Goal: Task Accomplishment & Management: Manage account settings

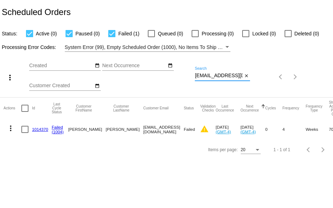
scroll to position [0, 11]
click at [281, 79] on div "more_vert Oct Jan Feb Mar [DATE]" at bounding box center [166, 74] width 333 height 45
paste input "[STREET_ADDRESS]"
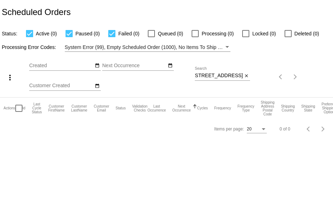
scroll to position [0, 0]
click at [195, 75] on div "Oct Jan Feb Mar Apr Su Mo" at bounding box center [112, 77] width 166 height 40
drag, startPoint x: 195, startPoint y: 75, endPoint x: 292, endPoint y: 85, distance: 97.2
click at [291, 87] on div "more_vert Oct Jan Feb Mar [DATE]" at bounding box center [166, 74] width 333 height 45
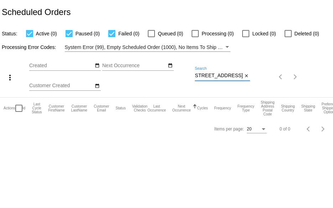
paste input "[EMAIL_ADDRESS][DOMAIN_NAME]"
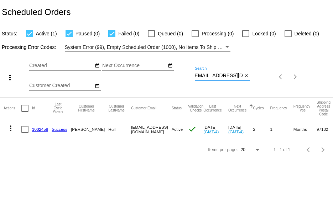
type input "[EMAIL_ADDRESS][DOMAIN_NAME]"
click at [36, 129] on link "1002458" at bounding box center [40, 129] width 16 height 5
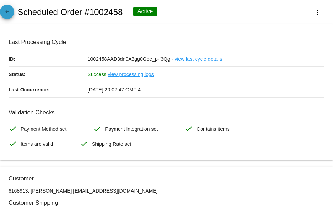
click at [7, 12] on mat-icon "arrow_back" at bounding box center [7, 13] width 9 height 9
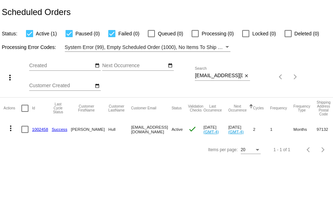
click at [44, 128] on link "1002458" at bounding box center [40, 129] width 16 height 5
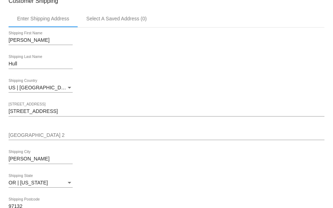
scroll to position [214, 0]
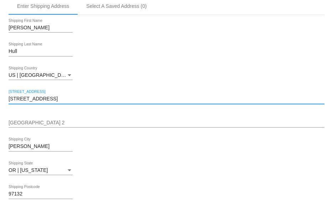
drag, startPoint x: 78, startPoint y: 99, endPoint x: -20, endPoint y: 111, distance: 99.1
click at [0, 111] on html "arrow_back Scheduled Order #1002458 Active more_vert Last Processing Cycle ID: …" at bounding box center [166, 104] width 333 height 208
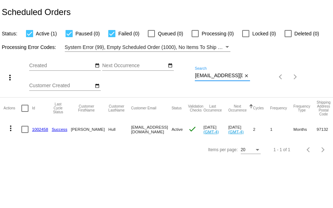
scroll to position [0, 2]
click at [275, 76] on div "more_vert Oct Jan Feb Mar [DATE]" at bounding box center [166, 74] width 333 height 45
paste input "lauriegoodhart@gmail"
click at [280, 89] on div "more_vert Oct Jan Feb Mar [DATE]" at bounding box center [166, 74] width 333 height 45
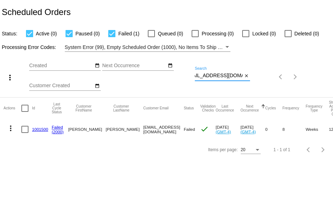
drag, startPoint x: 195, startPoint y: 75, endPoint x: 257, endPoint y: 74, distance: 62.4
click at [257, 74] on div "more_vert Oct Jan Feb Mar [DATE]" at bounding box center [166, 74] width 333 height 45
paste input "ninamhenry44"
type input "ninamhenry44@gmail.com"
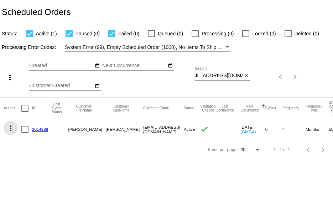
click at [10, 128] on mat-icon "more_vert" at bounding box center [10, 128] width 9 height 9
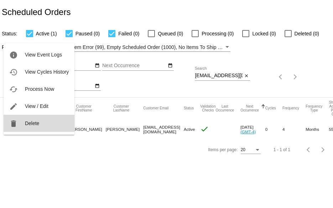
click at [25, 119] on button "delete Delete" at bounding box center [39, 122] width 71 height 17
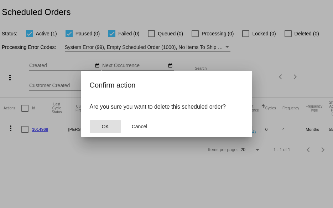
click at [99, 124] on button "OK" at bounding box center [105, 126] width 31 height 13
